Goal: Transaction & Acquisition: Purchase product/service

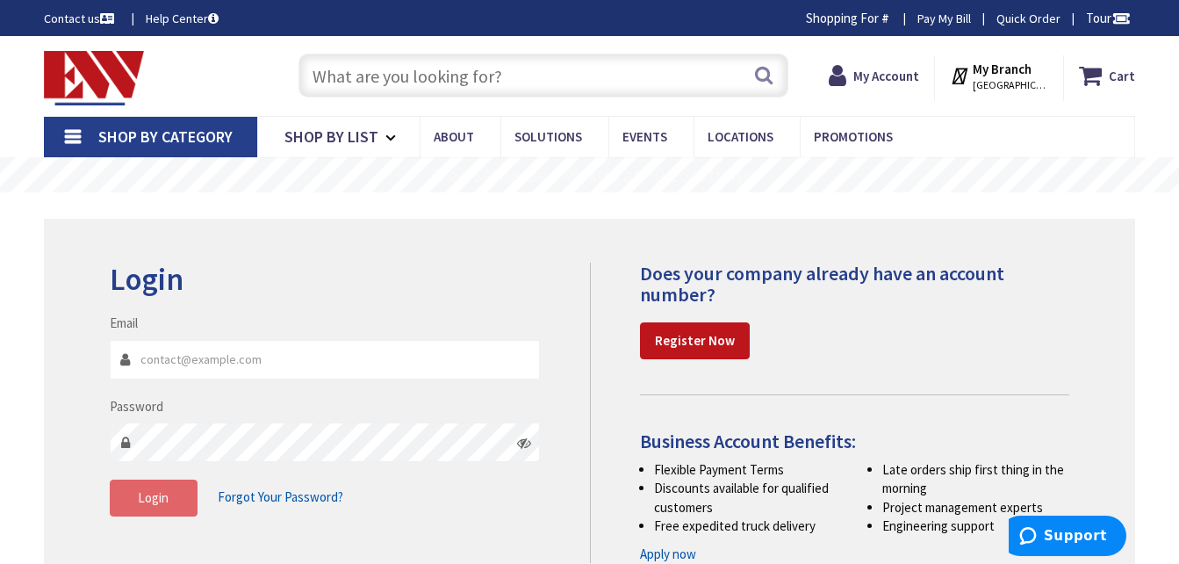
type input "[EMAIL_ADDRESS][DOMAIN_NAME]"
click at [148, 493] on span "Login" at bounding box center [153, 497] width 31 height 17
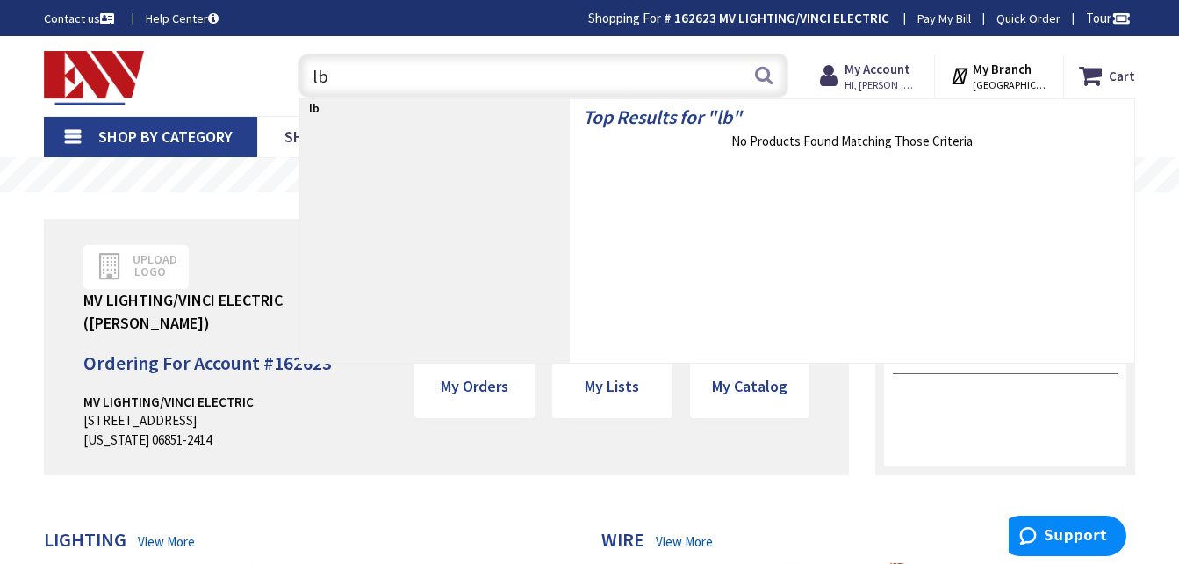
type input "l"
drag, startPoint x: 412, startPoint y: 86, endPoint x: 162, endPoint y: 107, distance: 251.1
click at [162, 107] on div "Skip to Content Toggle Nav lbd1090 lbd1090 Search Cart My Cart Close You have n…" at bounding box center [589, 76] width 1179 height 80
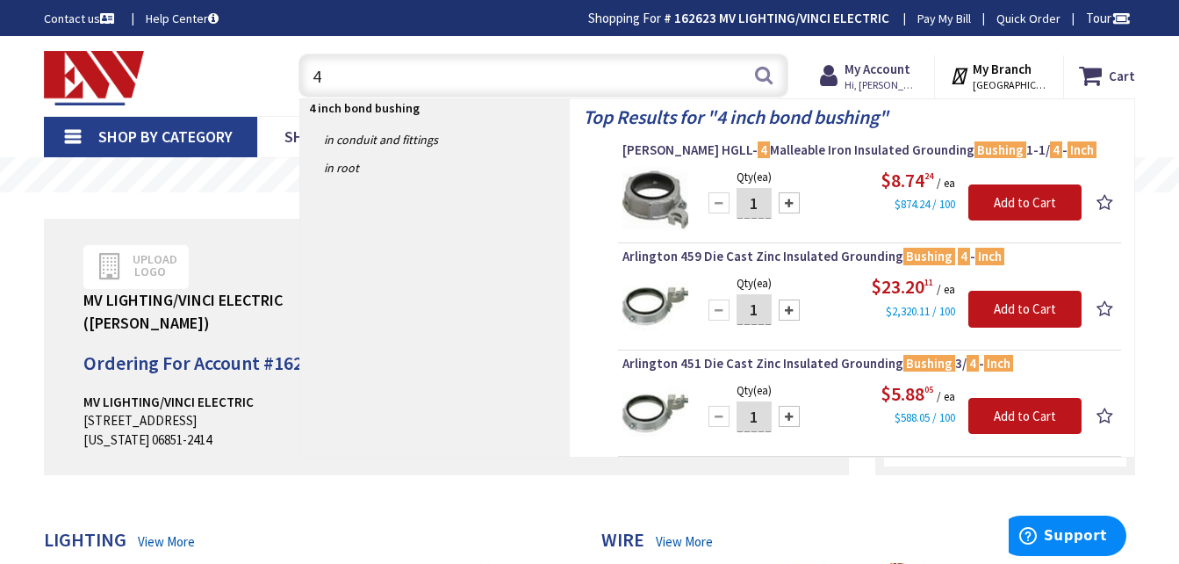
type input "4"
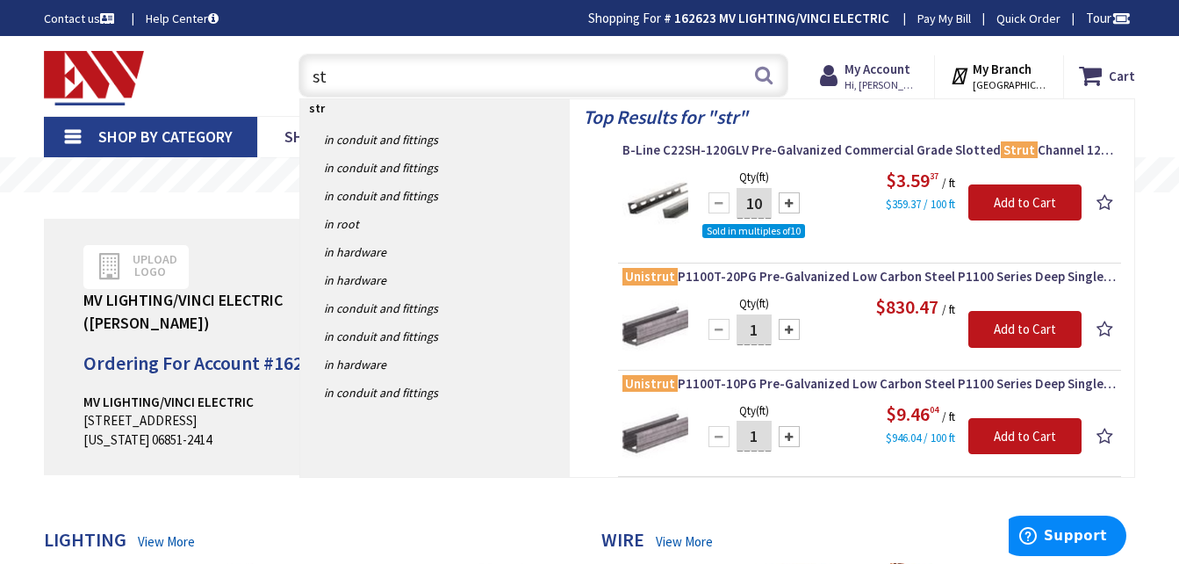
type input "s"
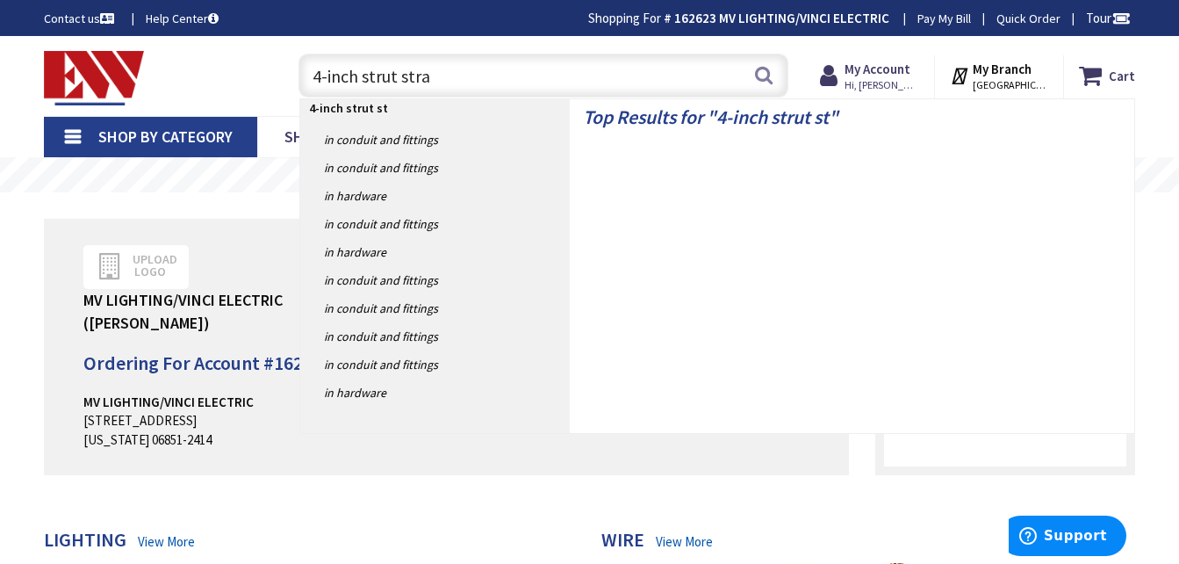
type input "4-inch strut strap"
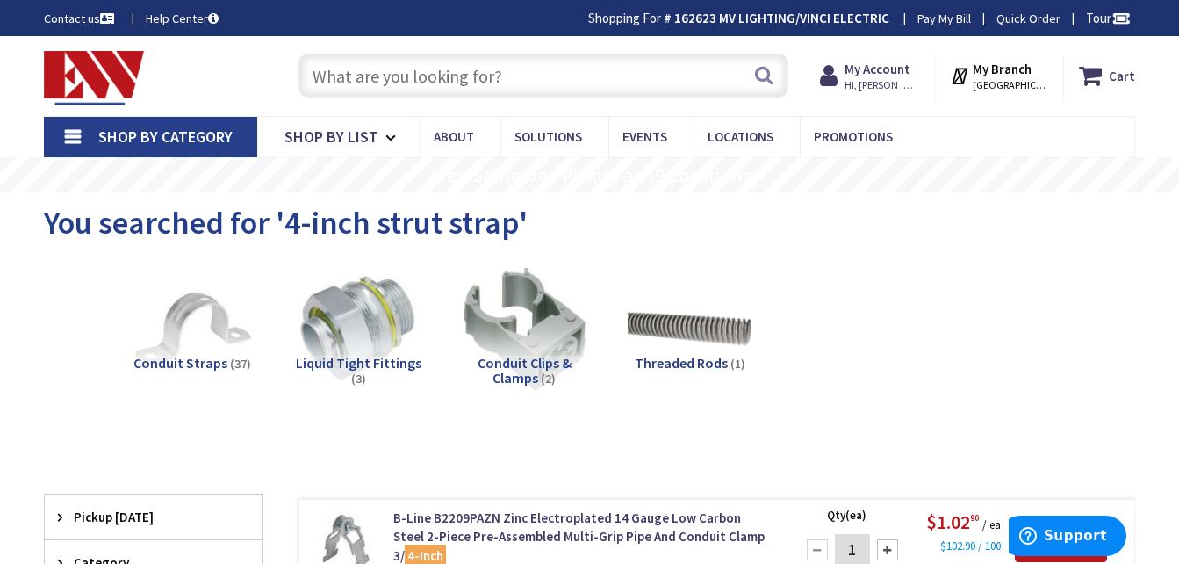
click at [520, 71] on input "text" at bounding box center [543, 76] width 490 height 44
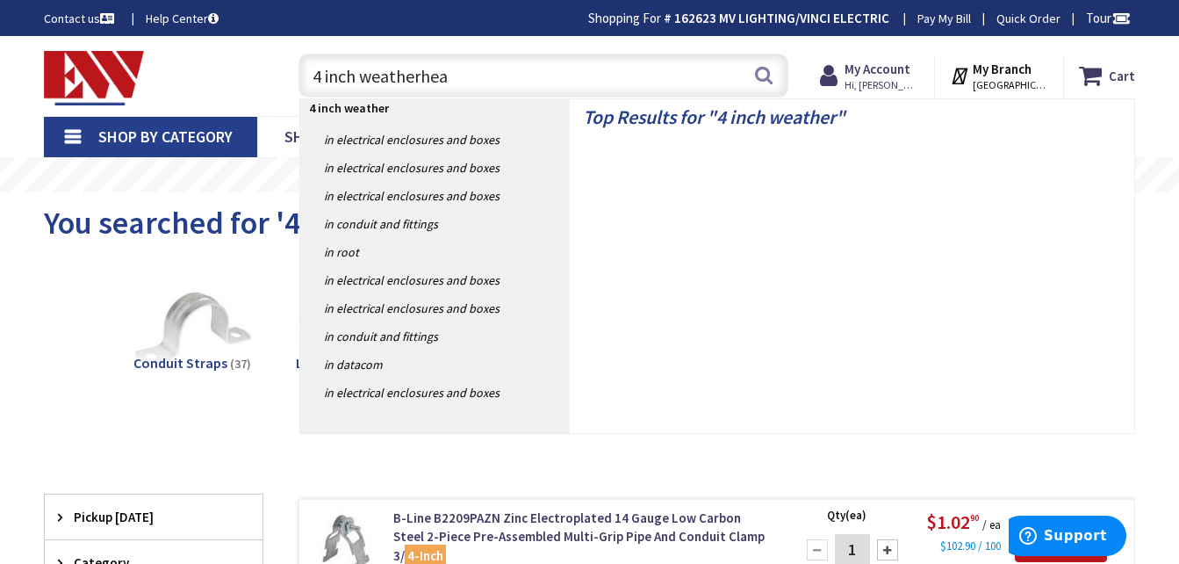
type input "4 inch weatherhead"
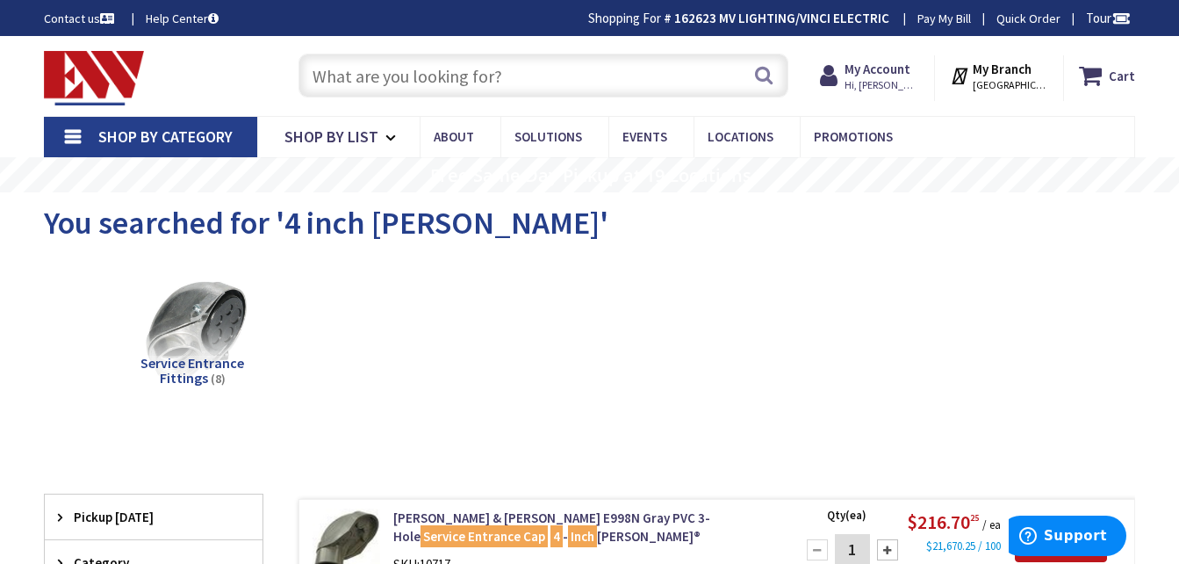
click at [582, 74] on input "text" at bounding box center [543, 76] width 490 height 44
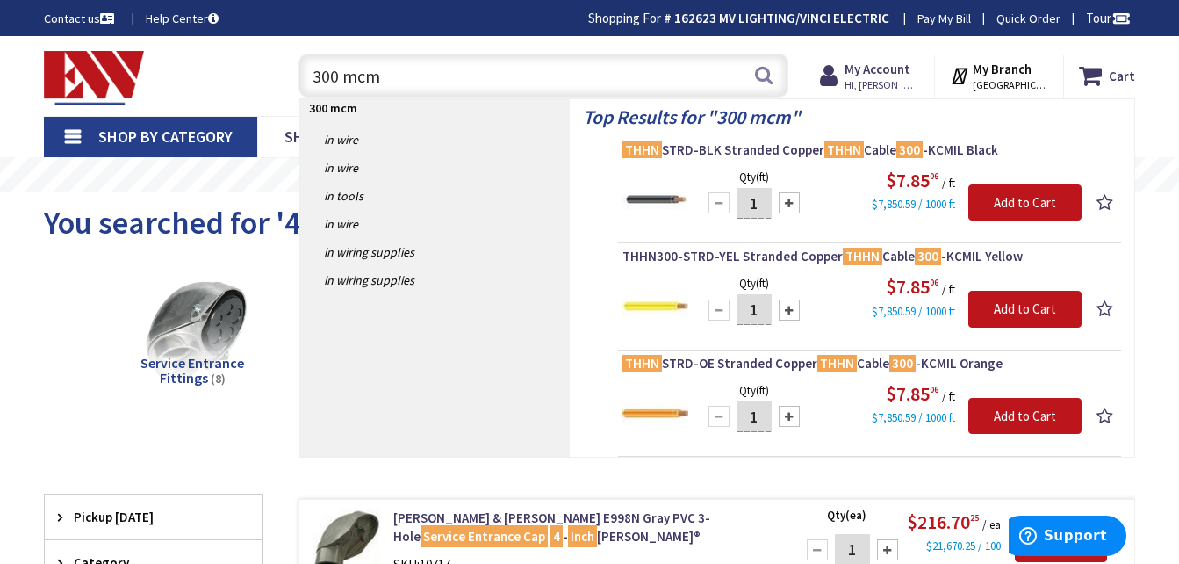
type input "300 mcm"
